Goal: Task Accomplishment & Management: Complete application form

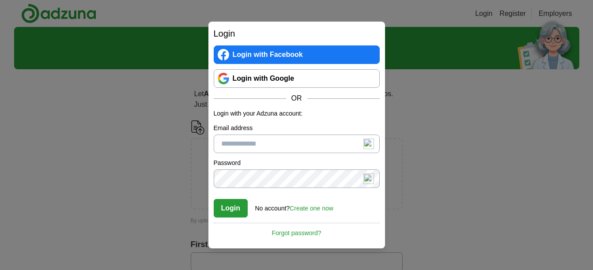
click at [226, 141] on input "Email address" at bounding box center [297, 144] width 166 height 19
type input "**********"
click at [305, 207] on link "Create one now" at bounding box center [311, 208] width 44 height 7
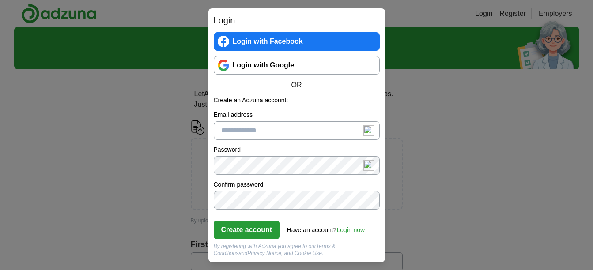
click at [270, 128] on input "Email address" at bounding box center [297, 130] width 166 height 19
type input "**********"
click at [242, 227] on button "Create account" at bounding box center [247, 230] width 66 height 19
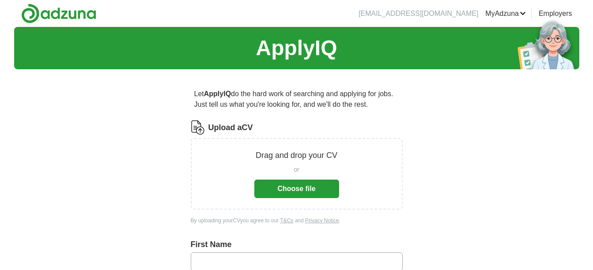
click at [293, 188] on button "Choose file" at bounding box center [296, 189] width 85 height 19
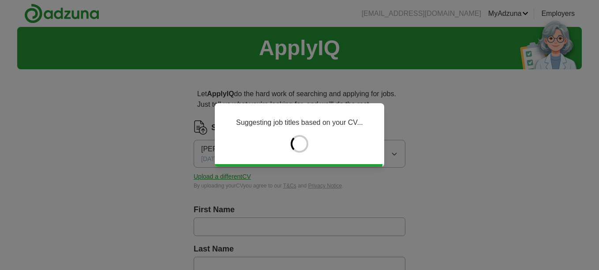
type input "*******"
type input "*****"
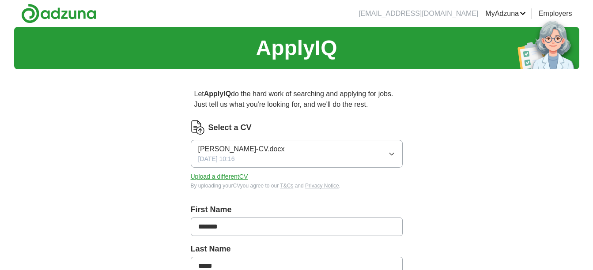
click at [216, 175] on button "Upload a different CV" at bounding box center [219, 176] width 57 height 9
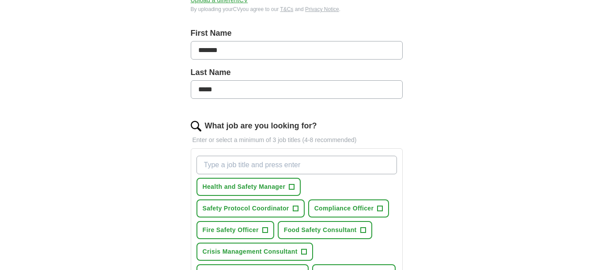
scroll to position [194, 0]
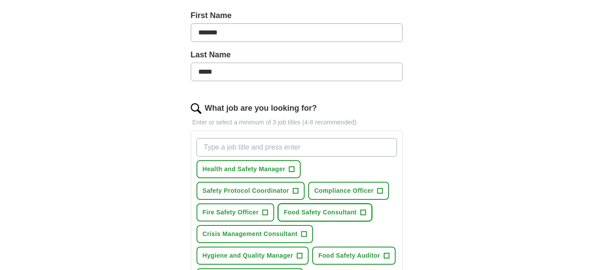
click at [362, 211] on span "+" at bounding box center [362, 212] width 5 height 7
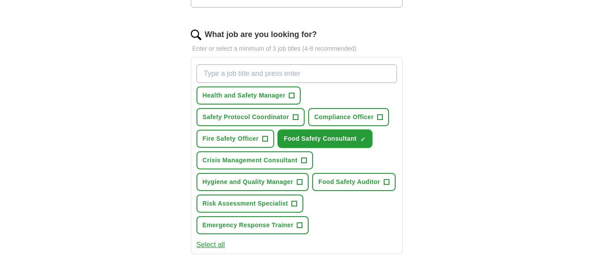
scroll to position [270, 0]
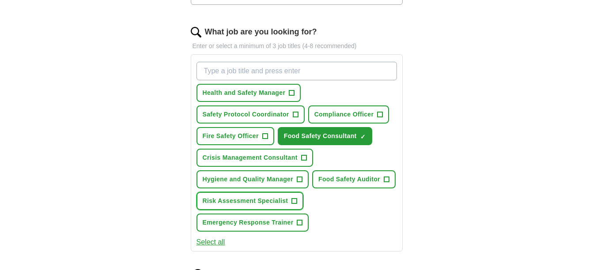
click at [297, 199] on span "+" at bounding box center [294, 201] width 6 height 6
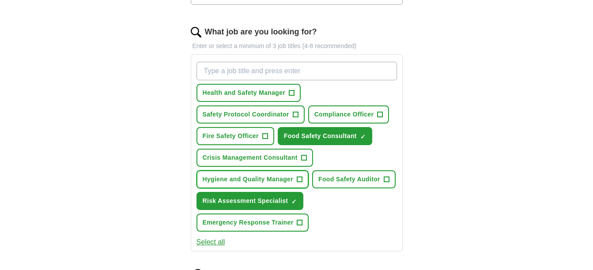
click at [299, 180] on span "+" at bounding box center [299, 179] width 5 height 7
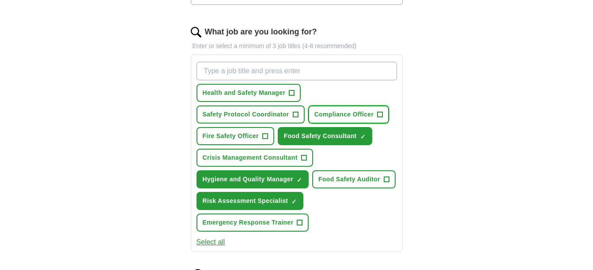
click at [382, 113] on span "+" at bounding box center [379, 114] width 5 height 7
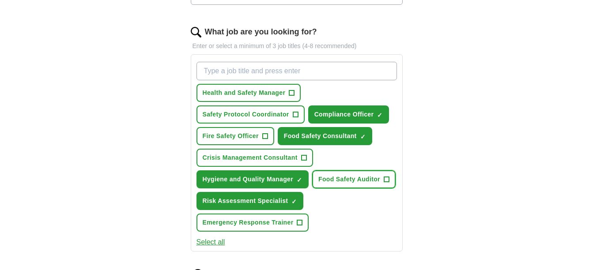
click at [385, 176] on span "+" at bounding box center [385, 179] width 5 height 7
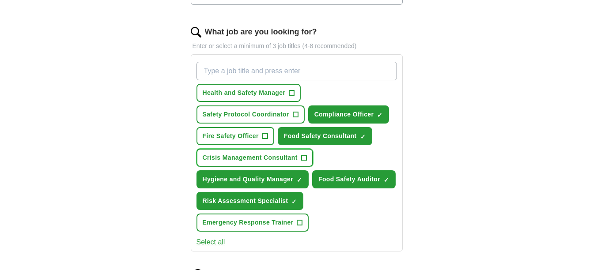
click at [303, 157] on span "+" at bounding box center [303, 157] width 5 height 7
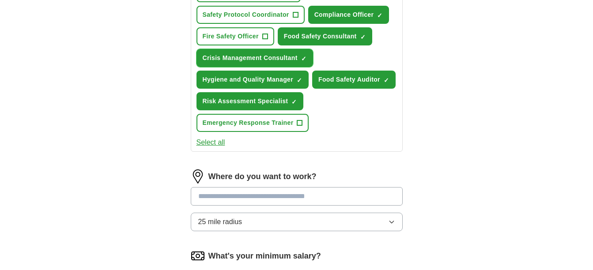
scroll to position [376, 0]
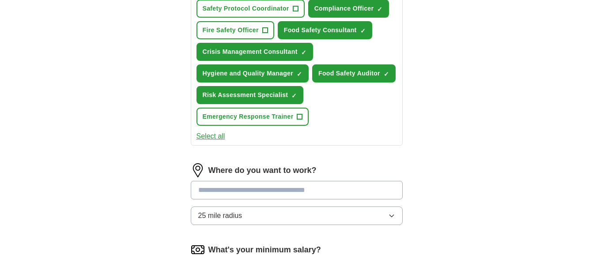
click at [211, 187] on input at bounding box center [297, 190] width 212 height 19
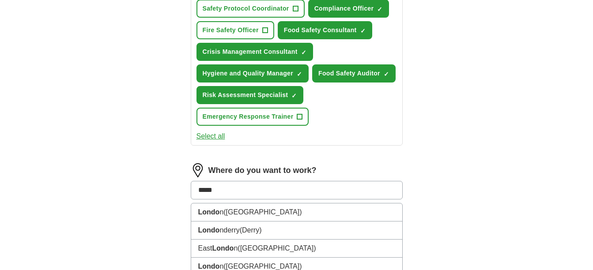
type input "******"
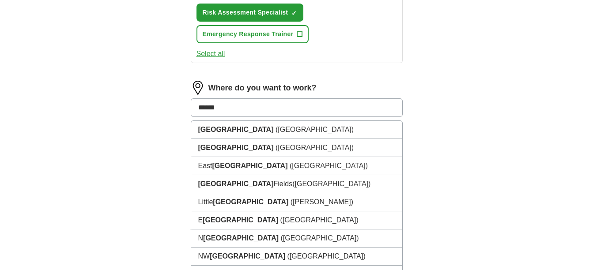
scroll to position [465, 0]
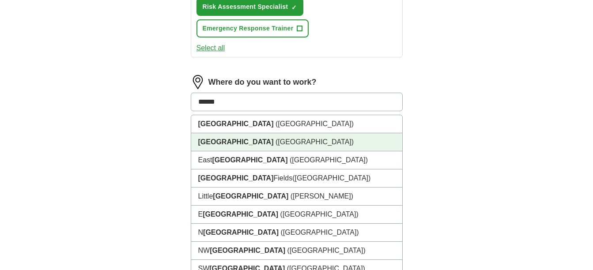
click at [306, 146] on li "London (South East England)" at bounding box center [296, 142] width 211 height 18
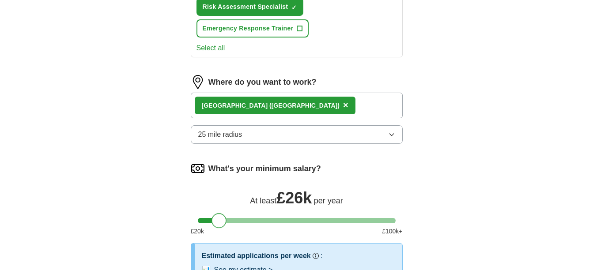
click at [219, 221] on div at bounding box center [297, 220] width 198 height 5
click at [229, 221] on div at bounding box center [297, 220] width 198 height 5
click at [225, 221] on div at bounding box center [229, 220] width 15 height 15
click at [222, 221] on div at bounding box center [297, 220] width 198 height 5
click at [222, 221] on div at bounding box center [221, 220] width 15 height 15
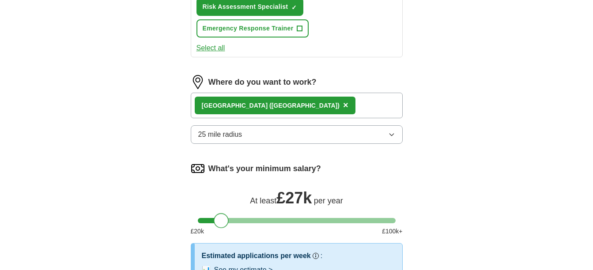
click at [230, 220] on div at bounding box center [297, 220] width 198 height 5
click at [222, 220] on div at bounding box center [297, 220] width 198 height 5
click at [224, 220] on div at bounding box center [223, 220] width 15 height 15
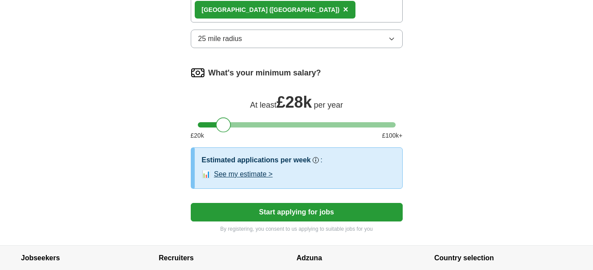
scroll to position [571, 0]
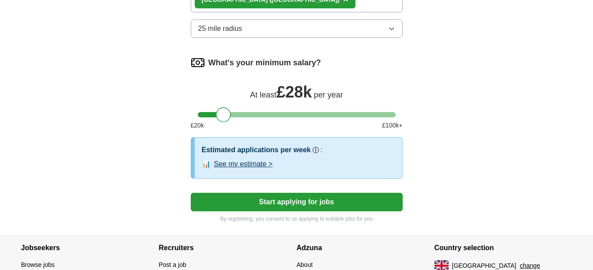
click at [292, 204] on button "Start applying for jobs" at bounding box center [297, 202] width 212 height 19
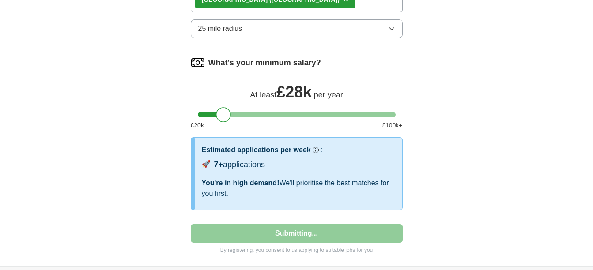
select select "**"
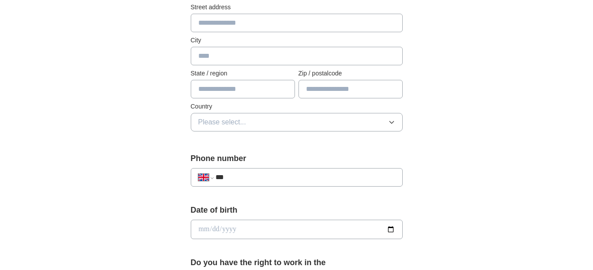
scroll to position [0, 0]
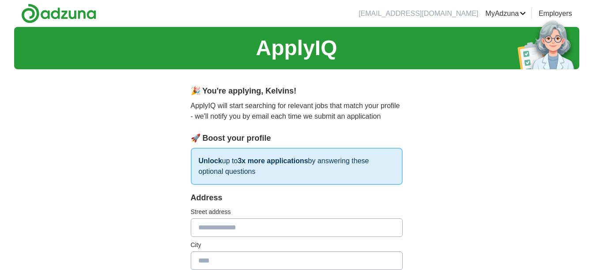
click at [210, 227] on input "text" at bounding box center [297, 227] width 212 height 19
type input "**********"
type input "******"
type input "**"
type input "******"
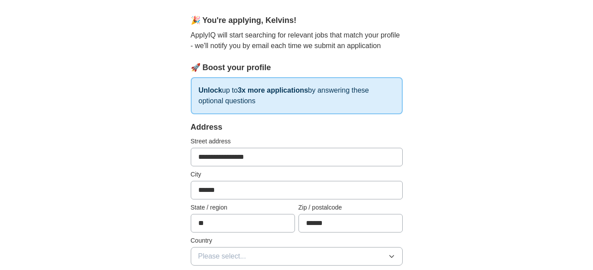
scroll to position [88, 0]
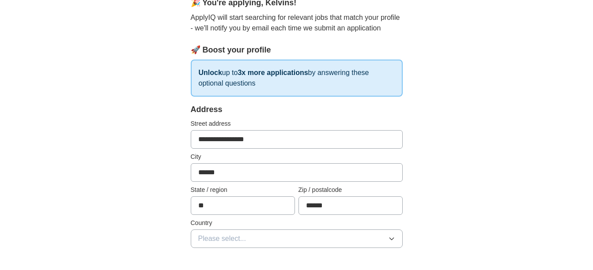
click at [389, 237] on icon "button" at bounding box center [391, 238] width 7 height 7
click at [379, 255] on div "[GEOGRAPHIC_DATA]" at bounding box center [296, 259] width 197 height 11
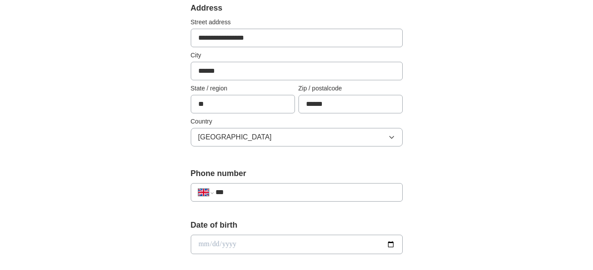
scroll to position [194, 0]
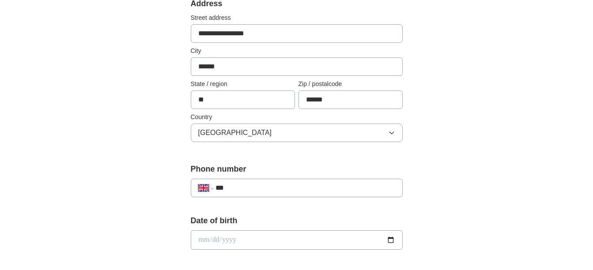
click at [243, 183] on input "***" at bounding box center [304, 188] width 179 height 11
type input "**********"
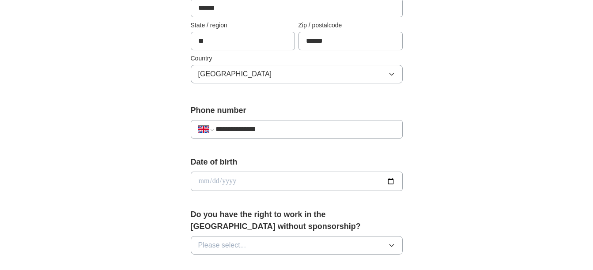
scroll to position [265, 0]
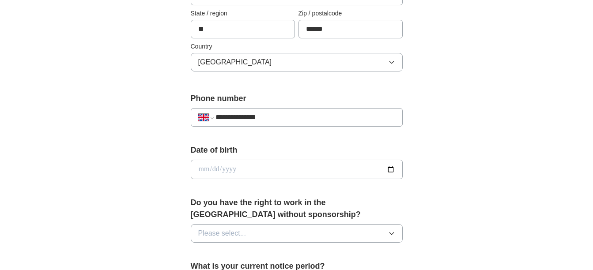
click at [391, 233] on icon "button" at bounding box center [391, 233] width 7 height 7
click at [348, 250] on div "Yes" at bounding box center [296, 253] width 197 height 11
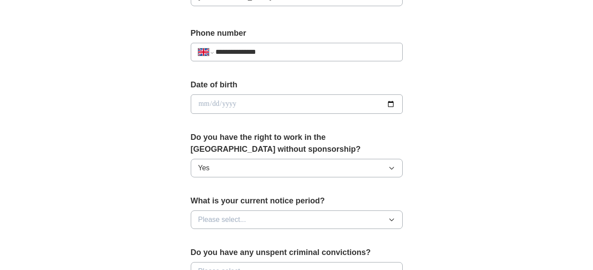
scroll to position [335, 0]
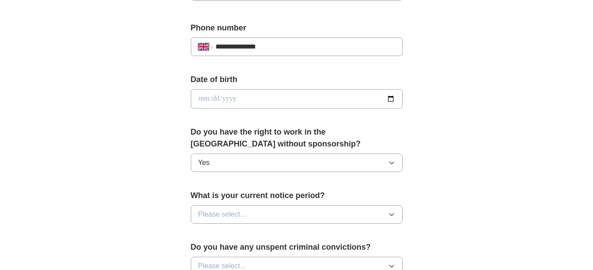
click at [393, 212] on icon "button" at bounding box center [391, 214] width 7 height 7
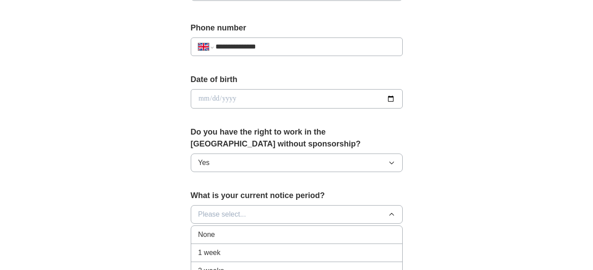
click at [386, 231] on div "None" at bounding box center [296, 234] width 197 height 11
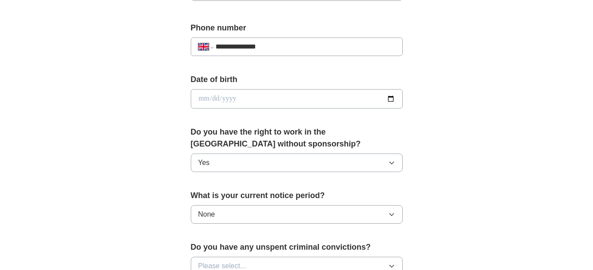
click at [392, 213] on icon "button" at bounding box center [391, 214] width 7 height 7
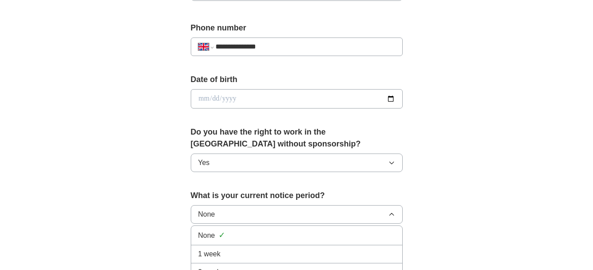
click at [341, 255] on div "1 week" at bounding box center [296, 254] width 197 height 11
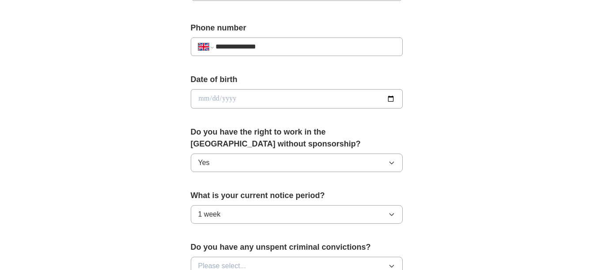
click at [391, 216] on icon "button" at bounding box center [391, 214] width 7 height 7
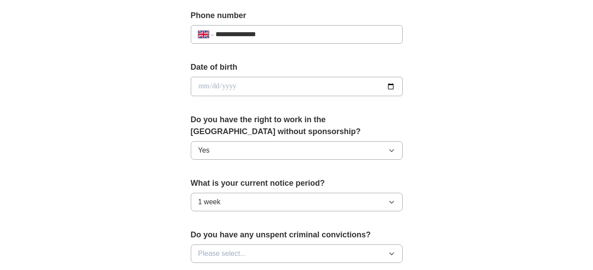
scroll to position [353, 0]
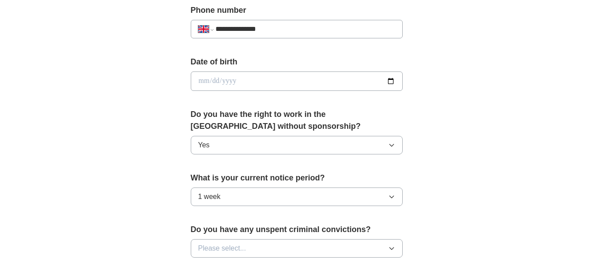
click at [389, 196] on icon "button" at bounding box center [391, 196] width 7 height 7
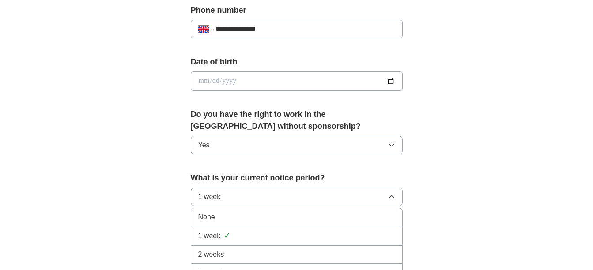
click at [353, 256] on div "2 weeks" at bounding box center [296, 254] width 197 height 11
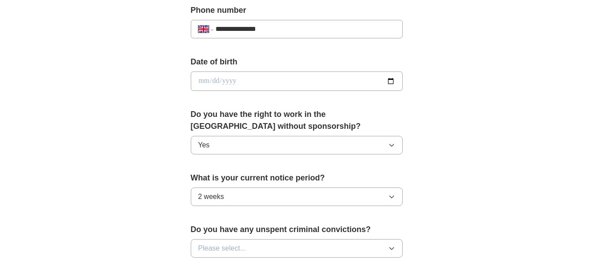
click at [391, 247] on icon "button" at bounding box center [391, 248] width 7 height 7
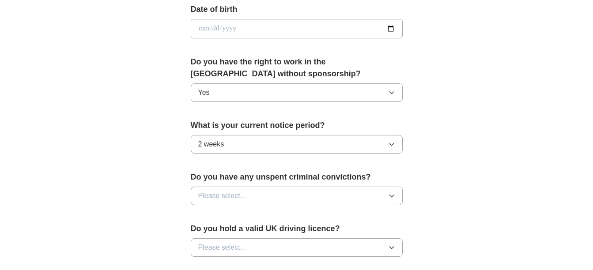
scroll to position [406, 0]
click at [393, 194] on icon "button" at bounding box center [391, 195] width 7 height 7
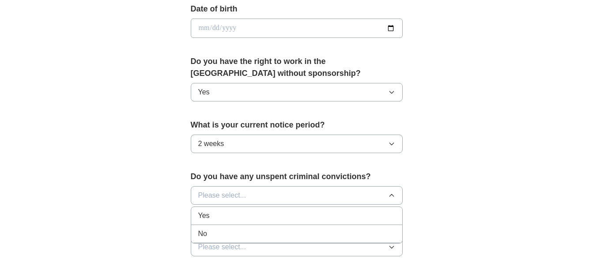
click at [374, 230] on div "No" at bounding box center [296, 234] width 197 height 11
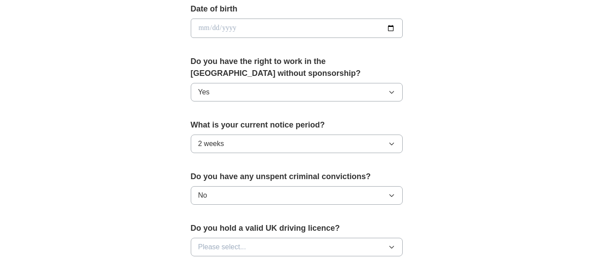
click at [391, 246] on icon "button" at bounding box center [391, 247] width 7 height 7
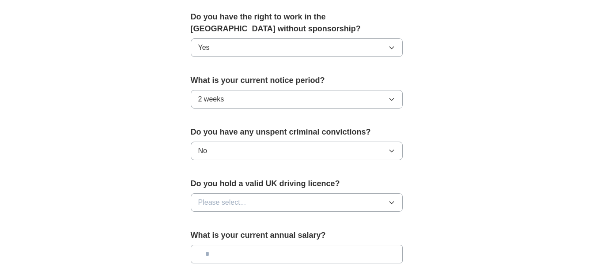
scroll to position [459, 0]
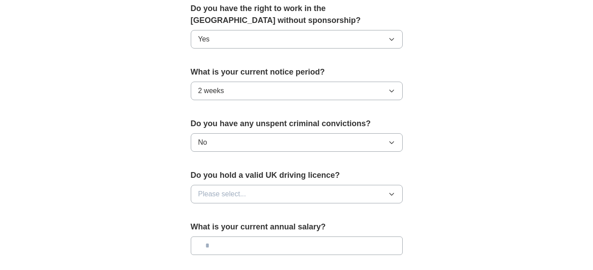
click at [393, 195] on icon "button" at bounding box center [391, 194] width 7 height 7
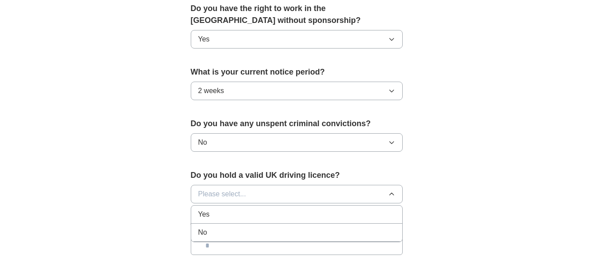
click at [321, 217] on div "Yes" at bounding box center [296, 214] width 197 height 11
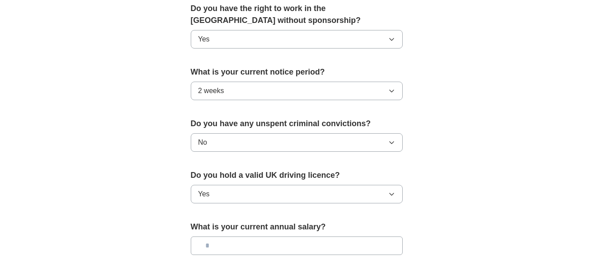
click at [210, 246] on input "text" at bounding box center [297, 246] width 212 height 19
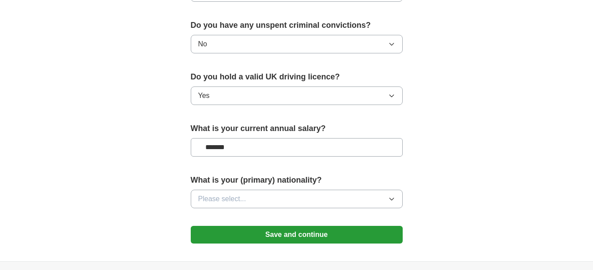
scroll to position [565, 0]
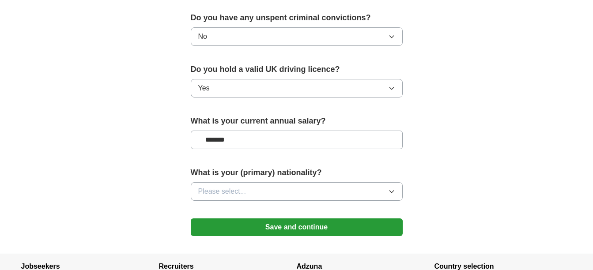
type input "*******"
click at [391, 189] on icon "button" at bounding box center [391, 191] width 7 height 7
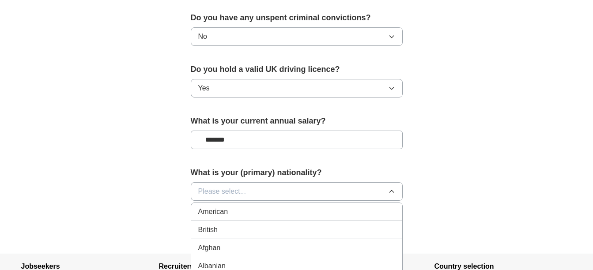
click at [388, 226] on li "British" at bounding box center [296, 230] width 211 height 18
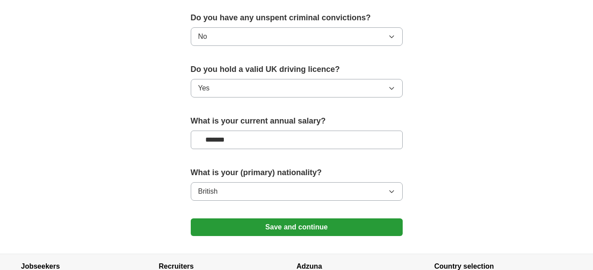
click at [320, 221] on button "Save and continue" at bounding box center [297, 227] width 212 height 18
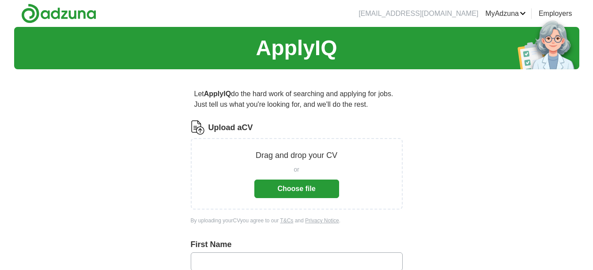
scroll to position [457, 0]
